Goal: Task Accomplishment & Management: Manage account settings

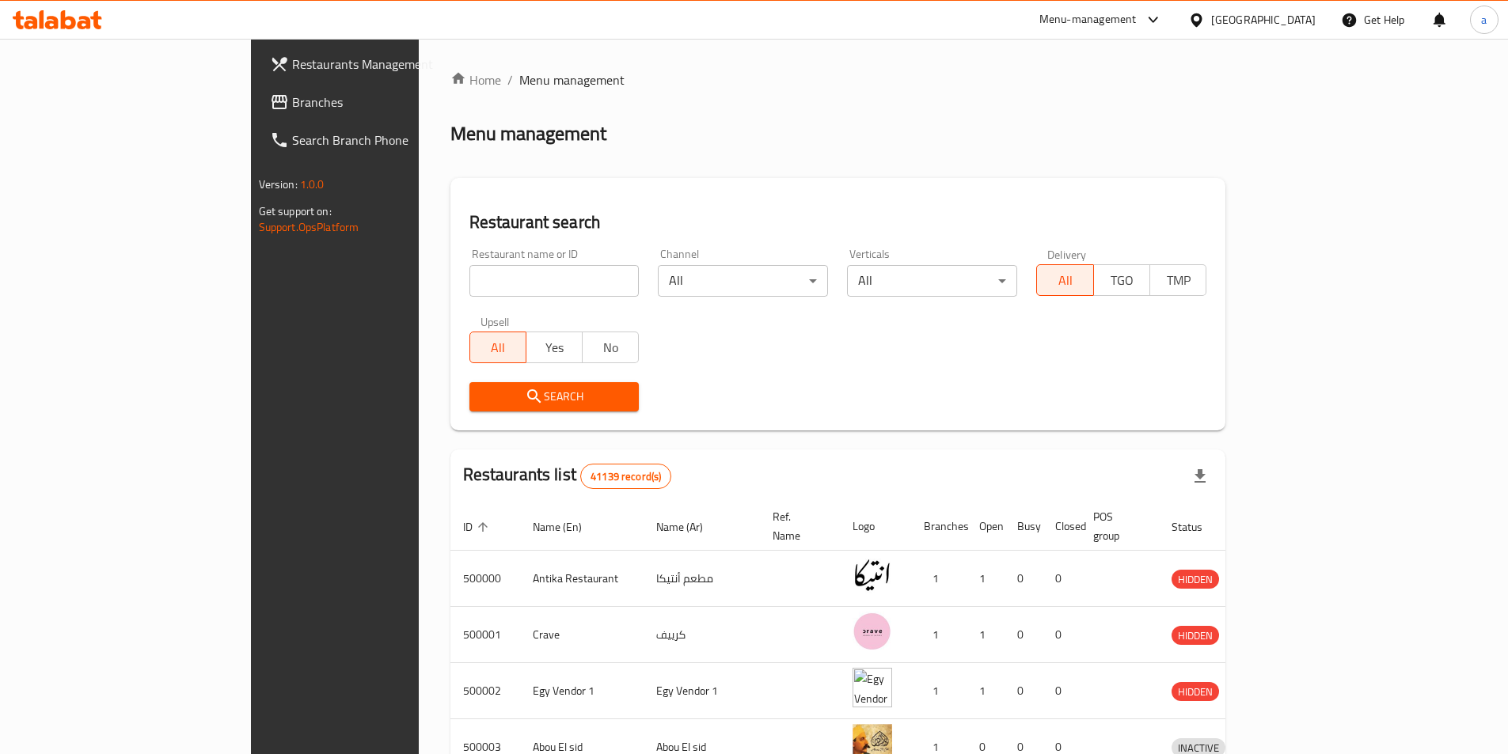
click at [486, 285] on input "search" at bounding box center [554, 281] width 170 height 32
paste input "778076"
type input "778076"
click at [1304, 11] on div "Egypt" at bounding box center [1263, 19] width 104 height 17
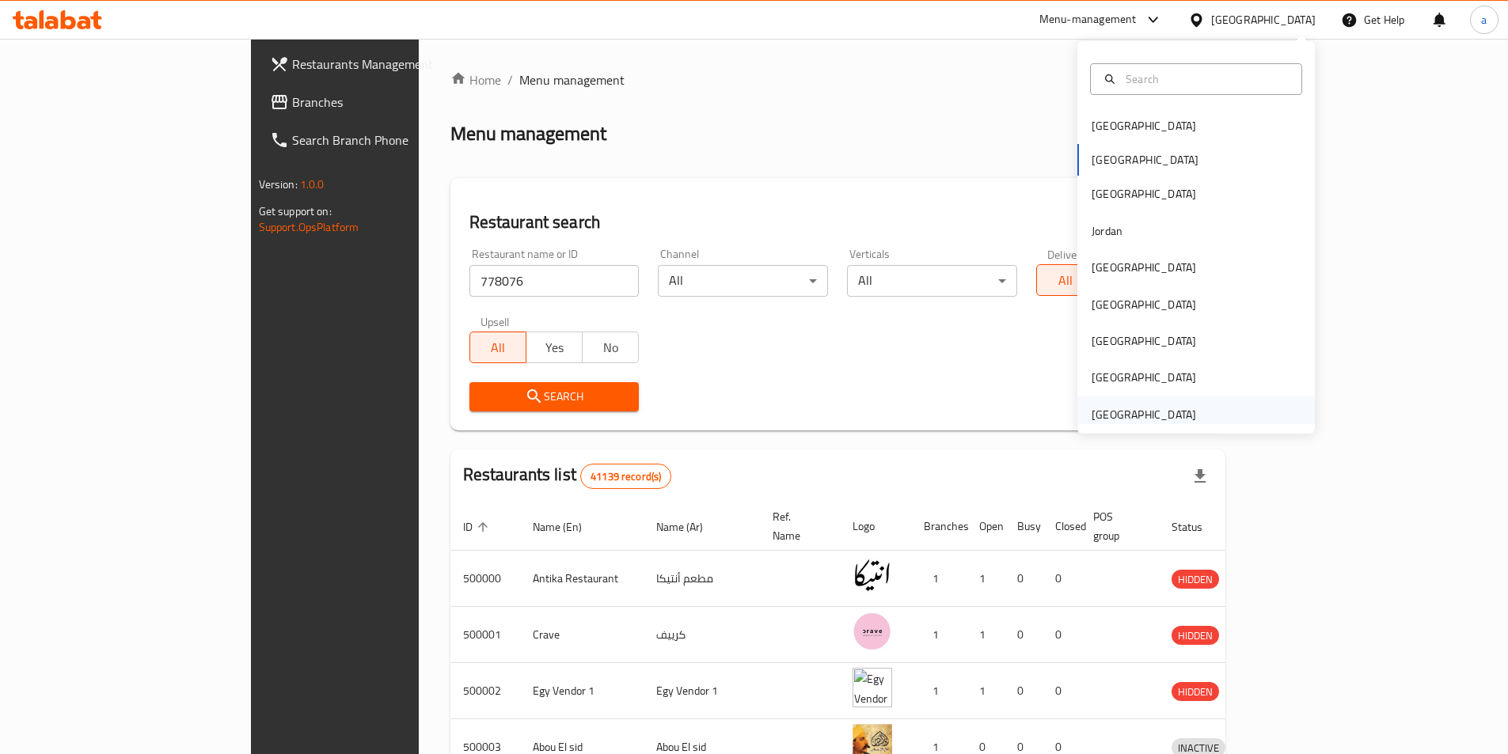
click at [1101, 406] on div "[GEOGRAPHIC_DATA]" at bounding box center [1144, 414] width 104 height 17
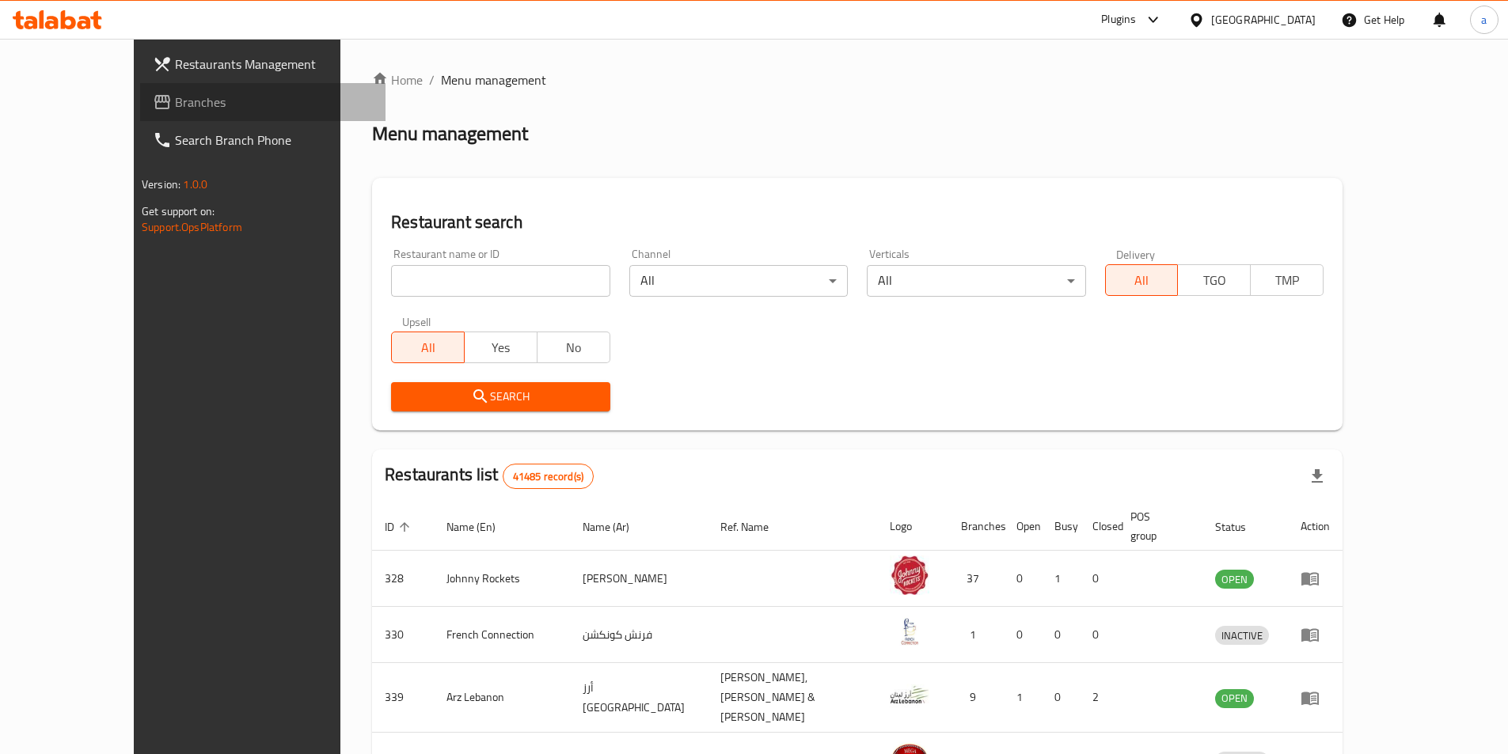
click at [140, 92] on link "Branches" at bounding box center [262, 102] width 245 height 38
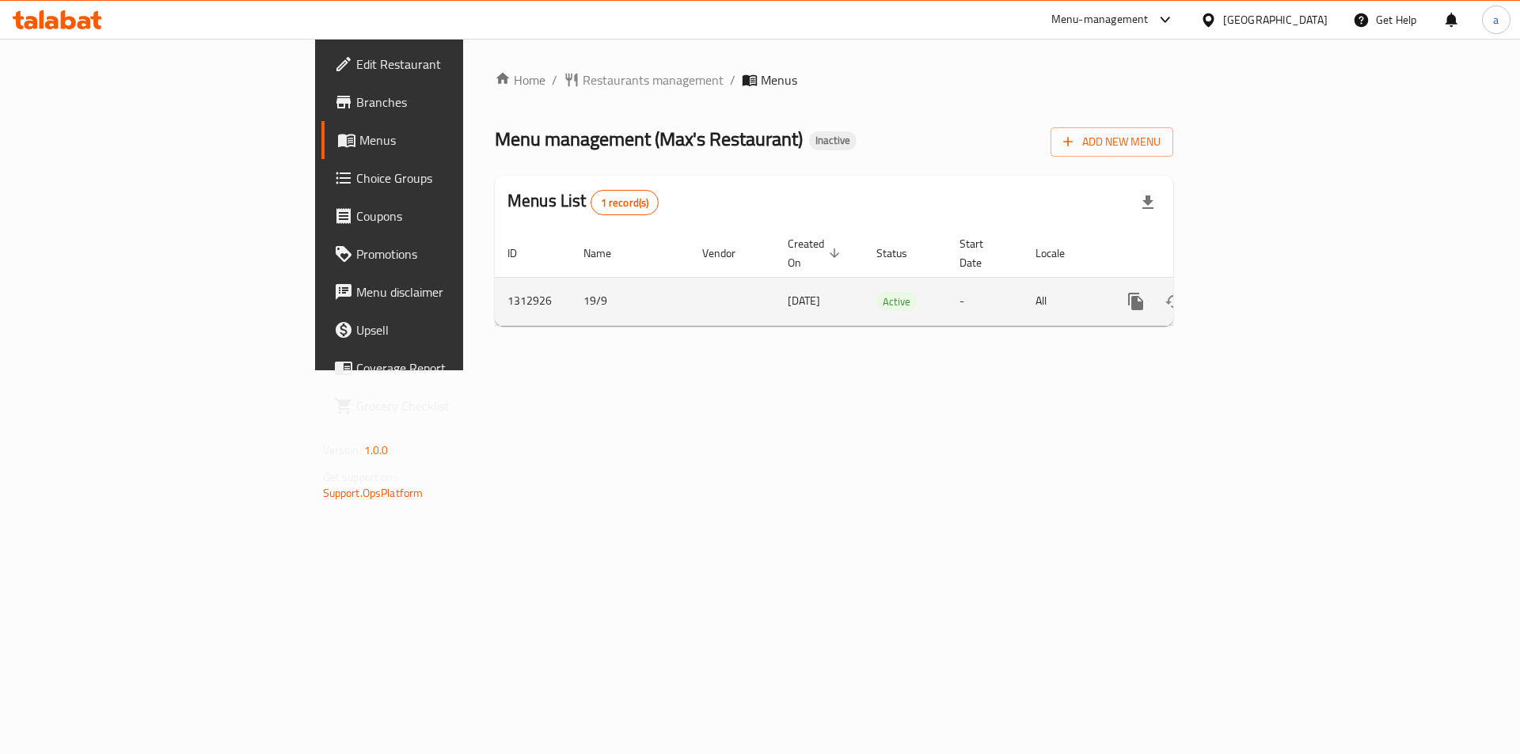
click at [1257, 294] on icon "enhanced table" at bounding box center [1250, 301] width 14 height 14
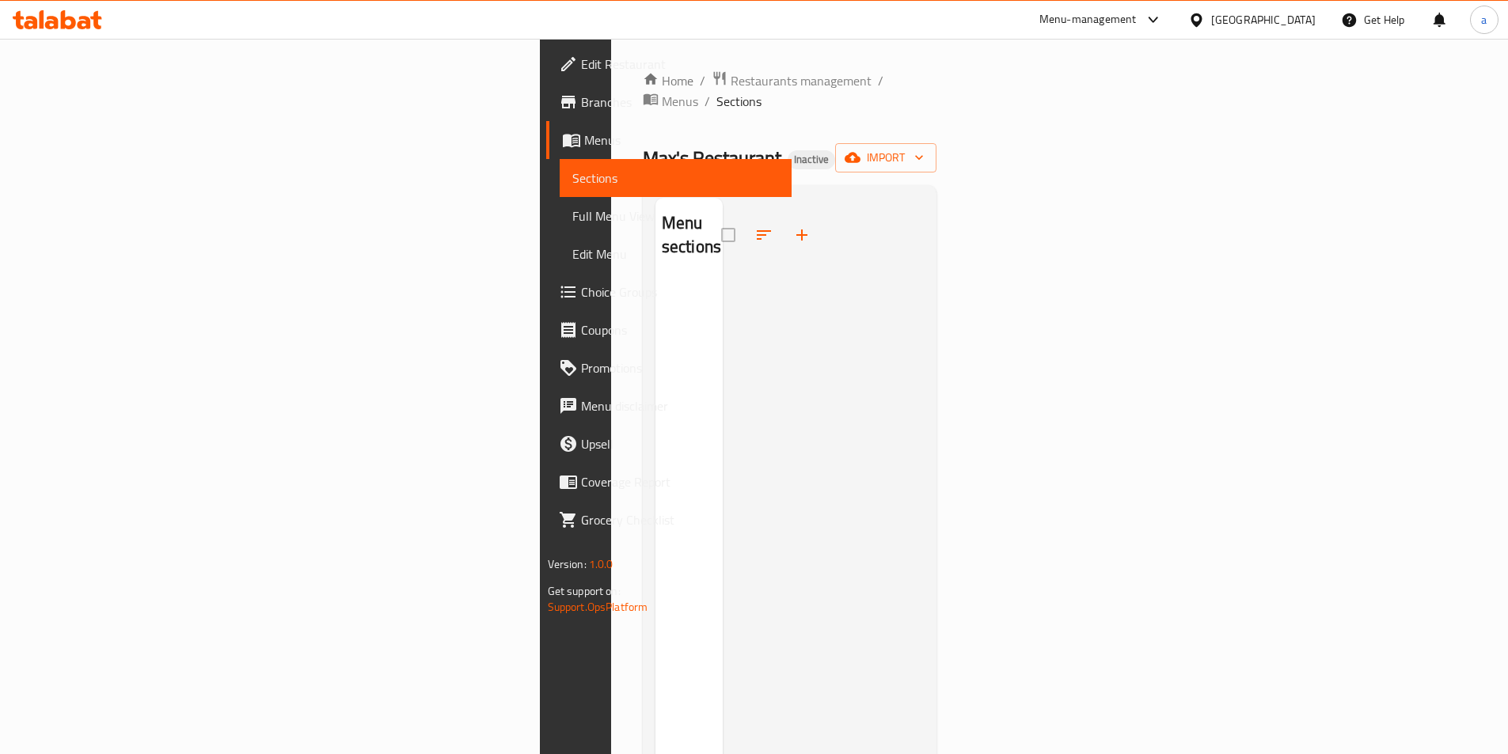
click at [546, 129] on link "Menus" at bounding box center [668, 140] width 245 height 38
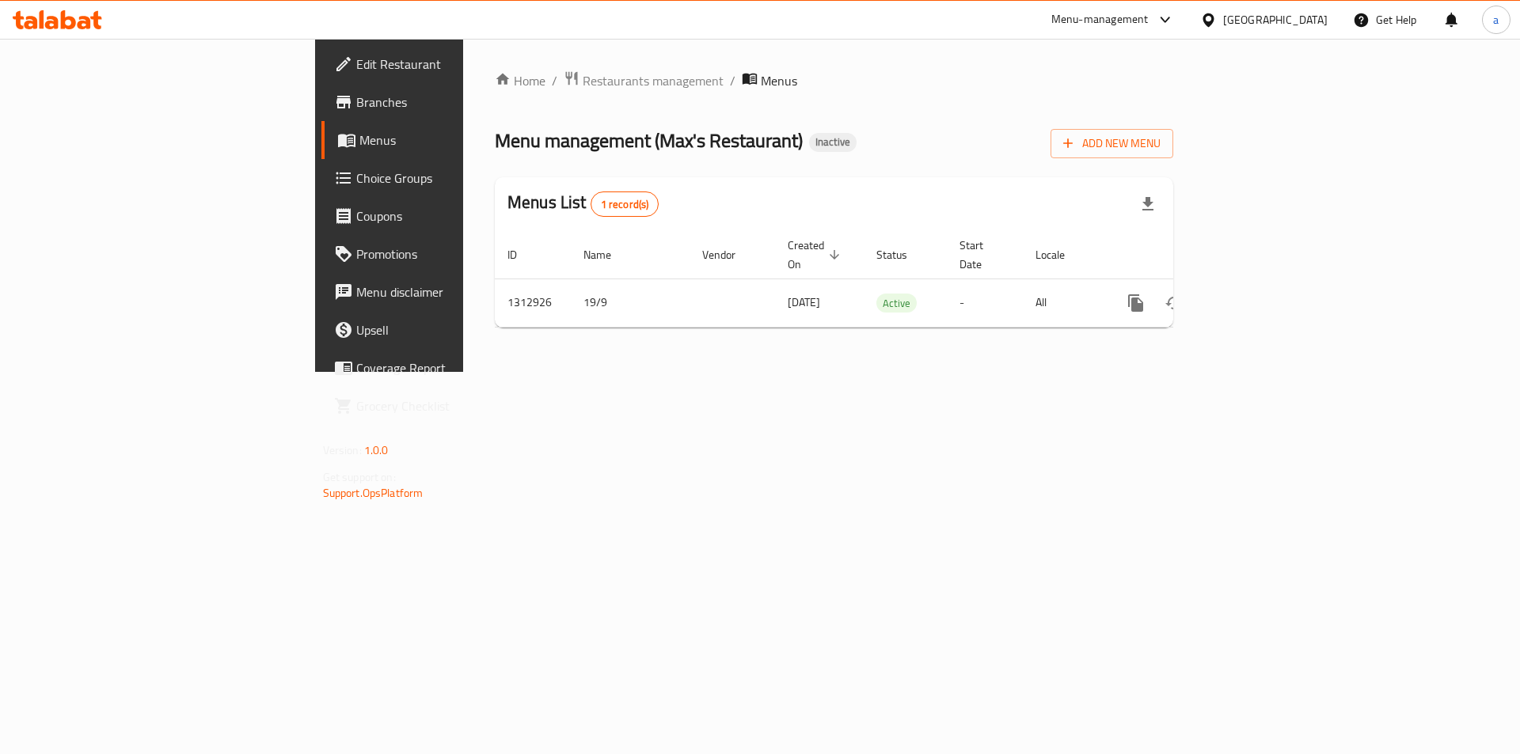
click at [356, 103] on span "Branches" at bounding box center [456, 102] width 200 height 19
click at [356, 69] on span "Edit Restaurant" at bounding box center [456, 64] width 200 height 19
click at [356, 73] on span "Edit Restaurant" at bounding box center [456, 64] width 200 height 19
